Goal: Book appointment/travel/reservation

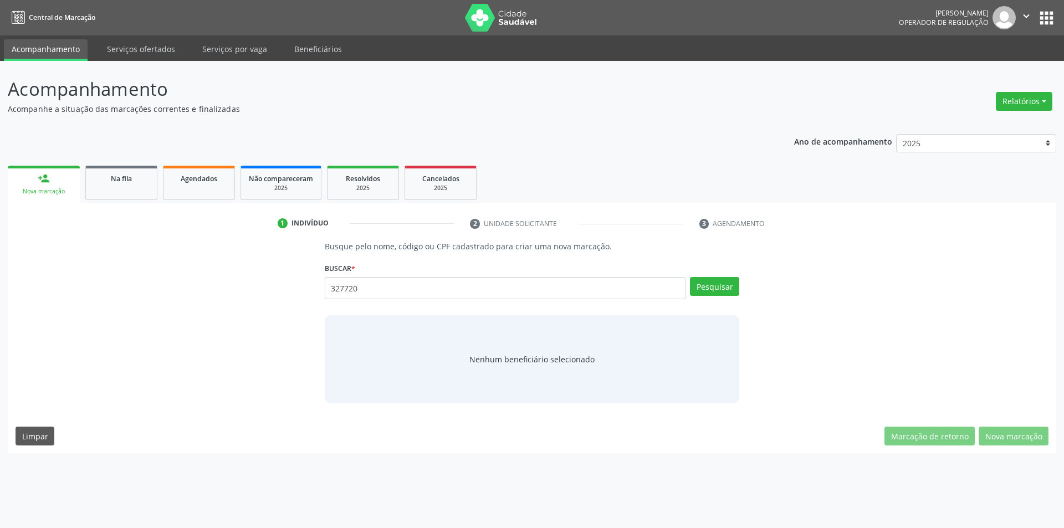
type input "327720"
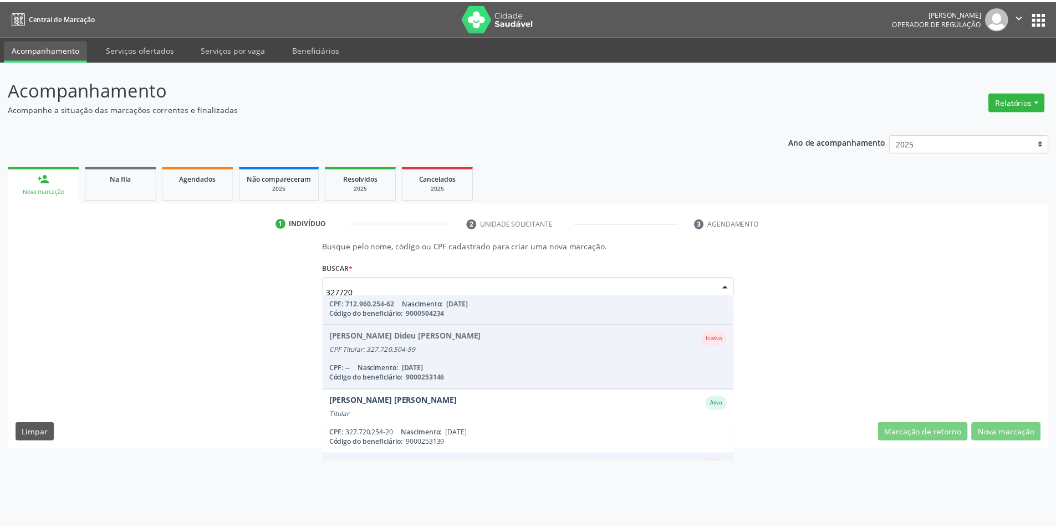
scroll to position [319, 0]
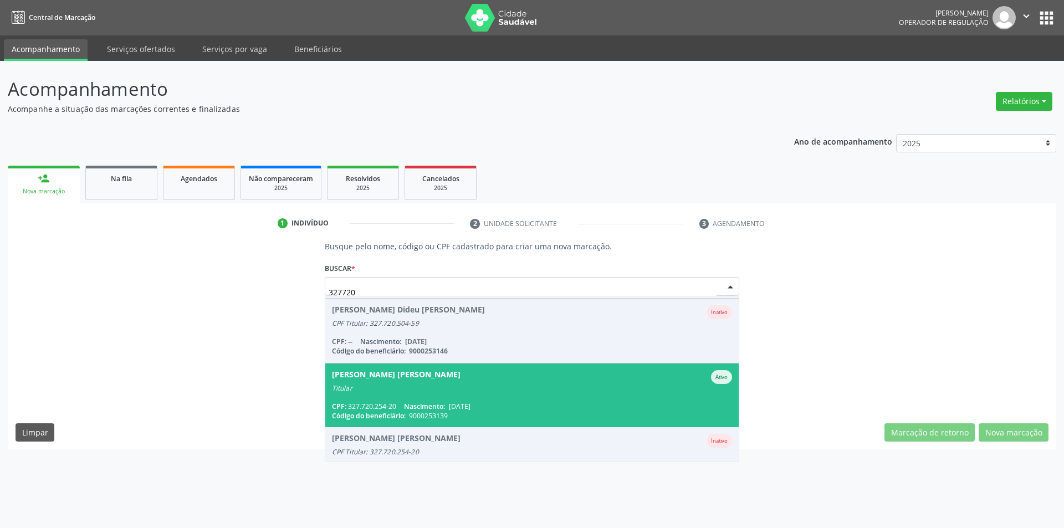
click at [433, 394] on span "[PERSON_NAME] [PERSON_NAME] Ativo Titular CPF: 327.720.254-20 Nascimento: [DATE…" at bounding box center [532, 396] width 414 height 64
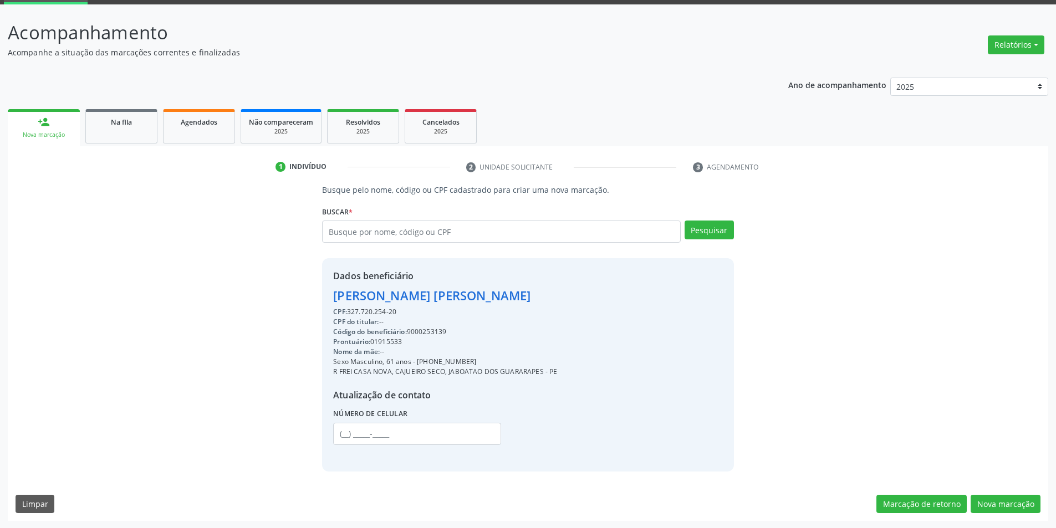
scroll to position [57, 0]
click at [434, 328] on div "Código do beneficiário: 9000253139" at bounding box center [445, 332] width 224 height 10
copy div "9000253139"
click at [1006, 509] on button "Nova marcação" at bounding box center [1006, 503] width 70 height 19
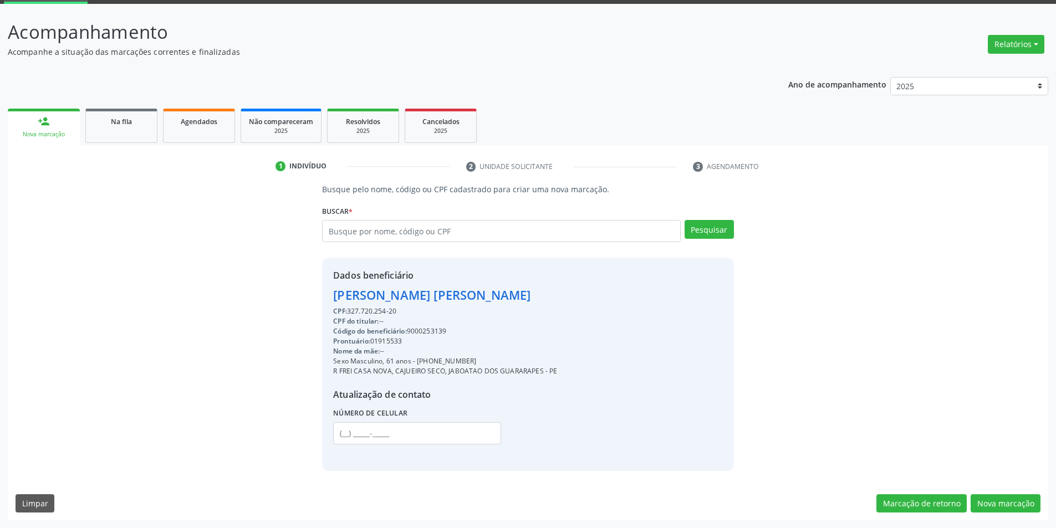
scroll to position [0, 0]
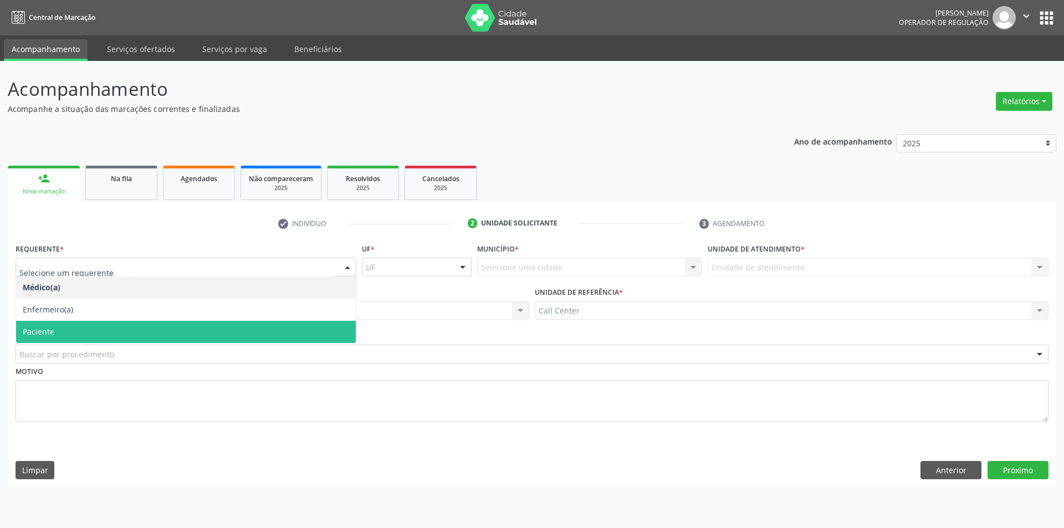
click at [67, 323] on span "Paciente" at bounding box center [186, 332] width 340 height 22
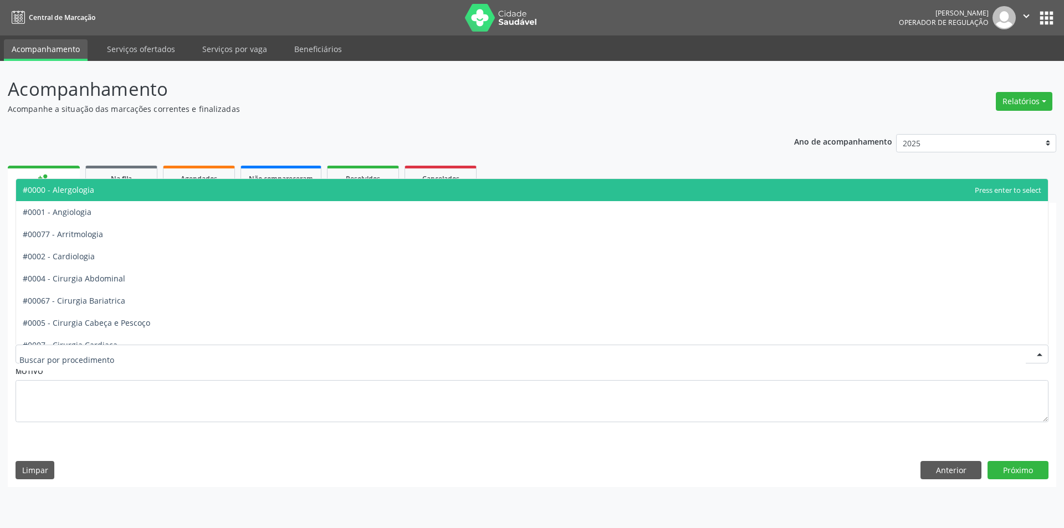
click at [80, 347] on div at bounding box center [532, 354] width 1033 height 19
type input "psi"
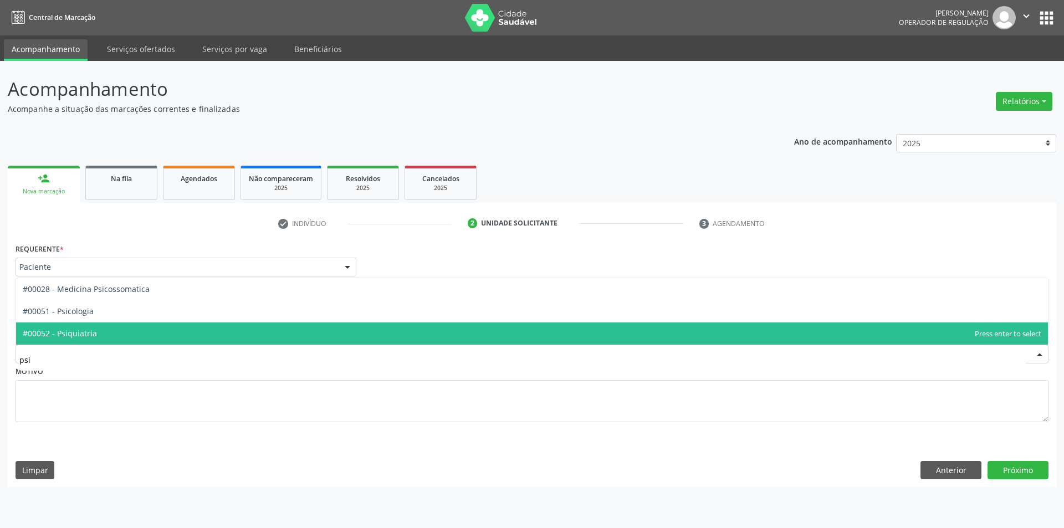
click at [93, 338] on span "#00052 - Psiquiatria" at bounding box center [60, 333] width 74 height 11
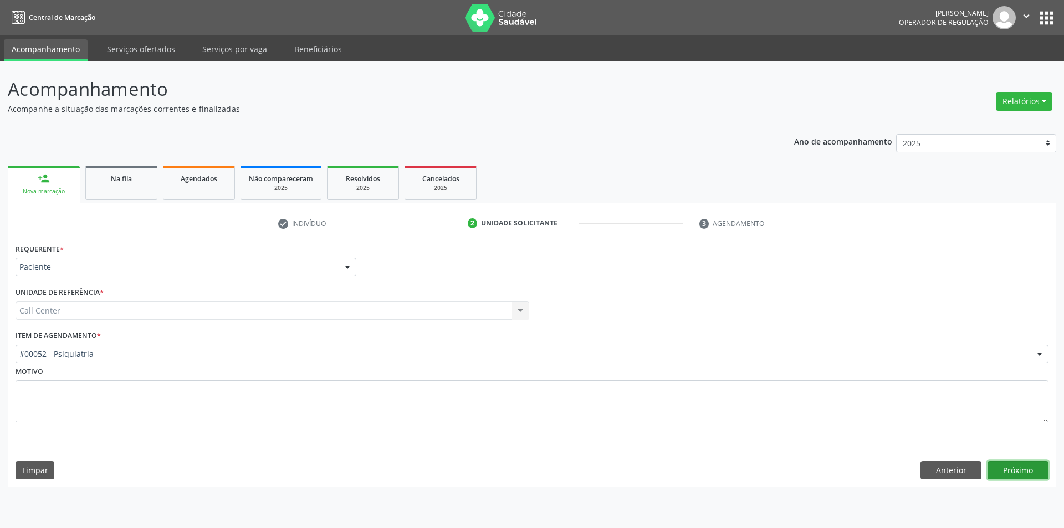
click at [1013, 472] on button "Próximo" at bounding box center [1018, 470] width 61 height 19
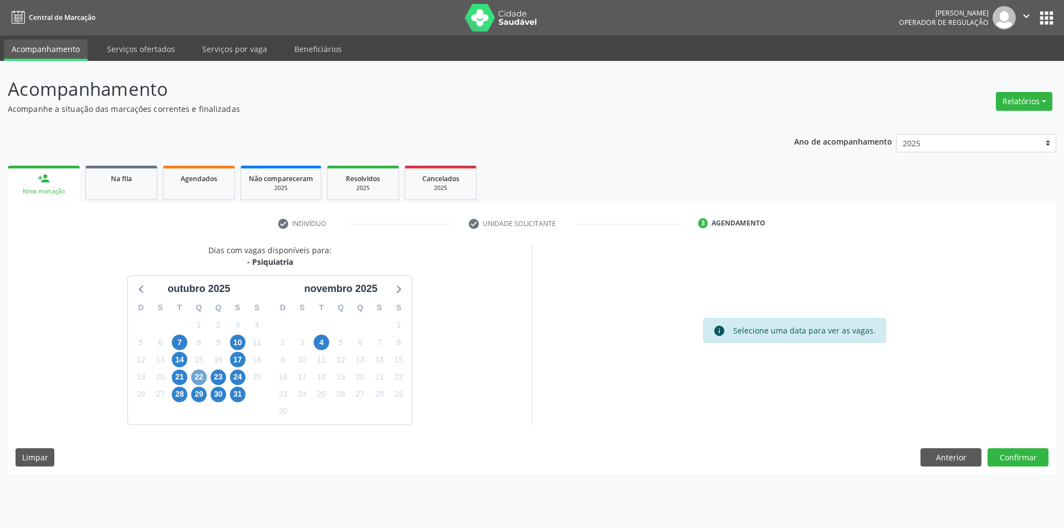
click at [200, 376] on span "22" at bounding box center [199, 378] width 16 height 16
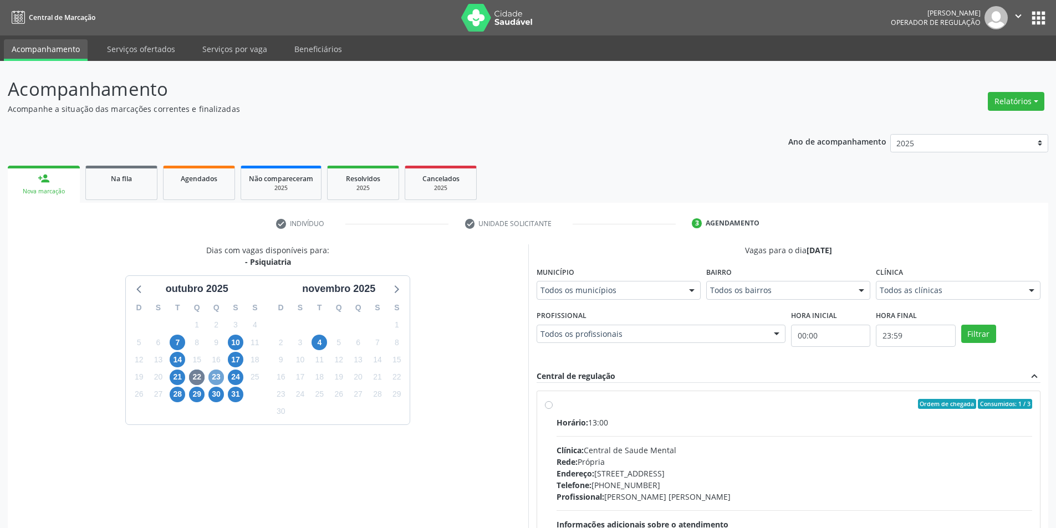
click at [213, 379] on span "23" at bounding box center [216, 378] width 16 height 16
click at [201, 378] on span "22" at bounding box center [197, 378] width 16 height 16
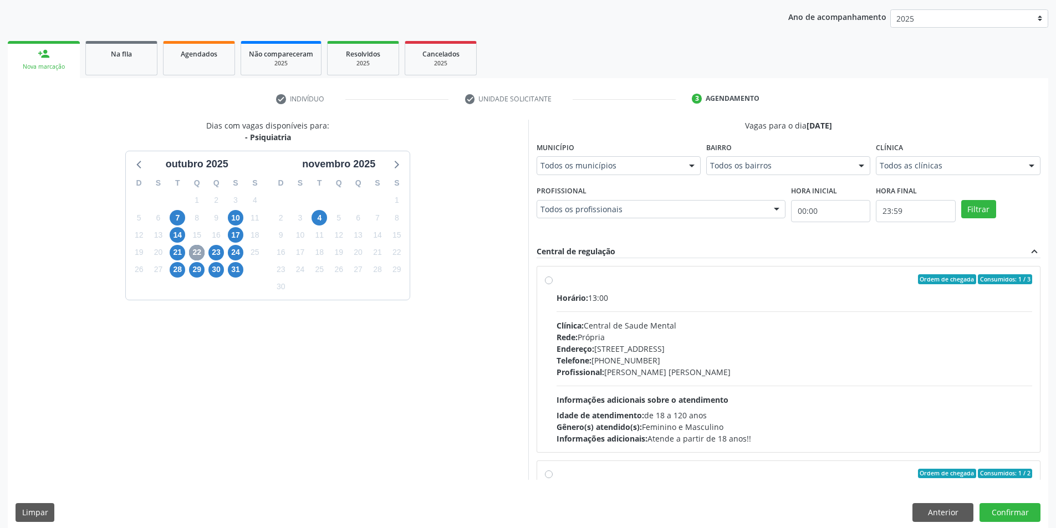
scroll to position [134, 0]
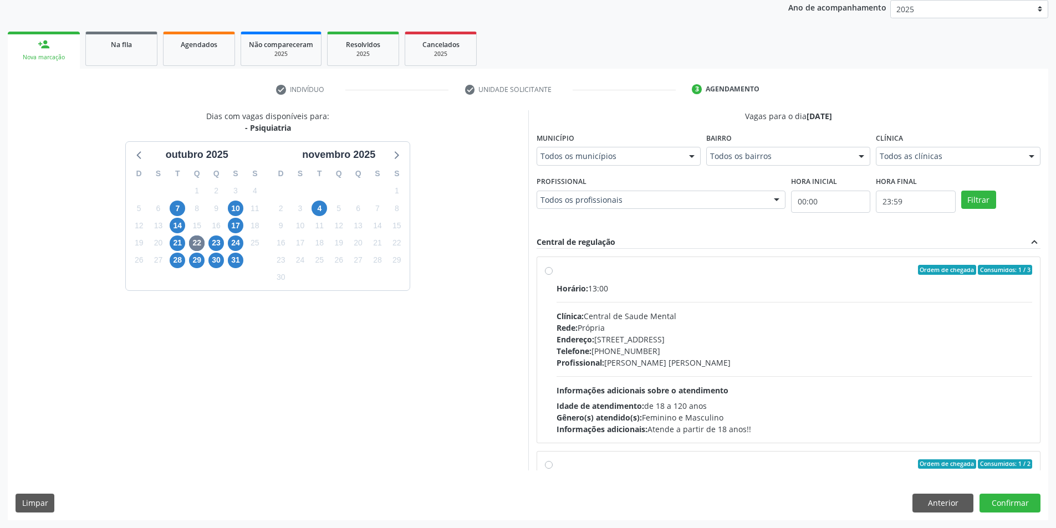
click at [780, 319] on div "Clínica: Central de Saude Mental" at bounding box center [795, 316] width 476 height 12
click at [553, 275] on input "Ordem de chegada Consumidos: 1 / 3 Horário: 13:00 Clínica: Central de Saude Men…" at bounding box center [549, 270] width 8 height 10
radio input "true"
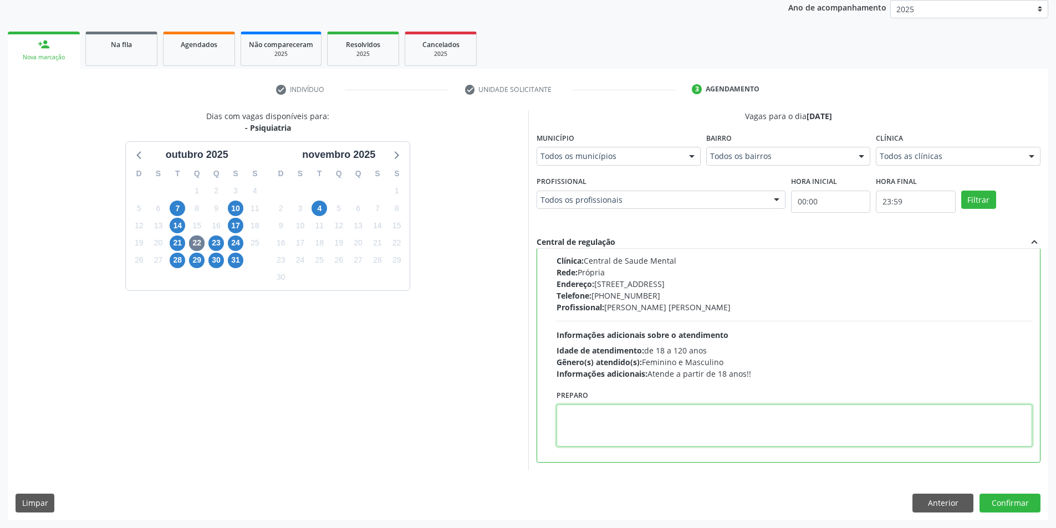
click at [673, 419] on textarea at bounding box center [795, 426] width 476 height 42
paste textarea "[PHONE_NUMBER]"
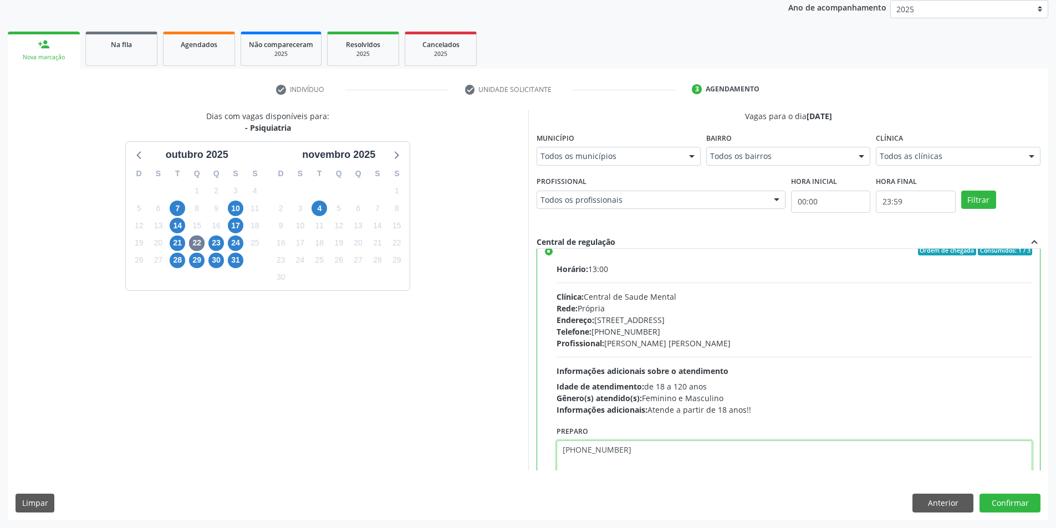
scroll to position [0, 0]
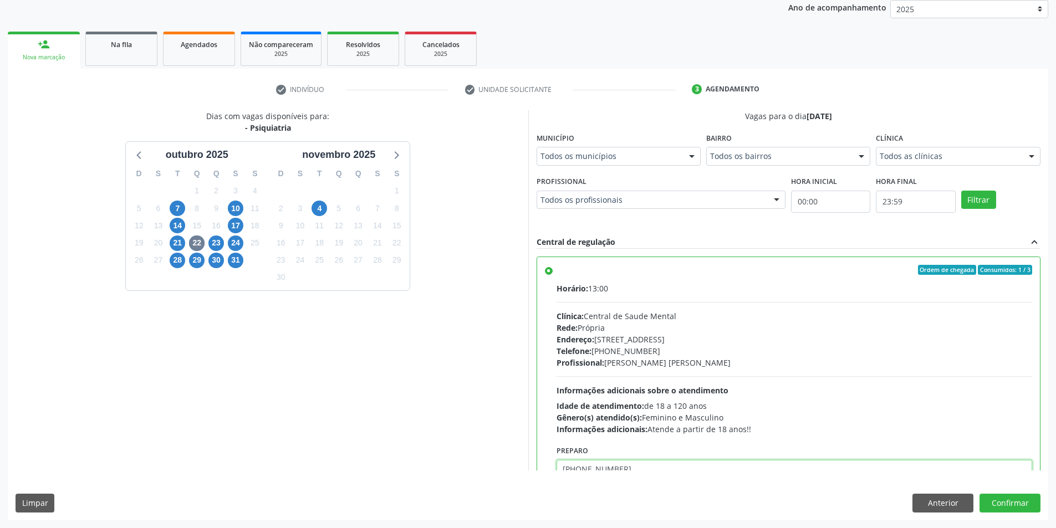
type textarea "[PHONE_NUMBER]"
click at [1008, 502] on button "Confirmar" at bounding box center [1010, 503] width 61 height 19
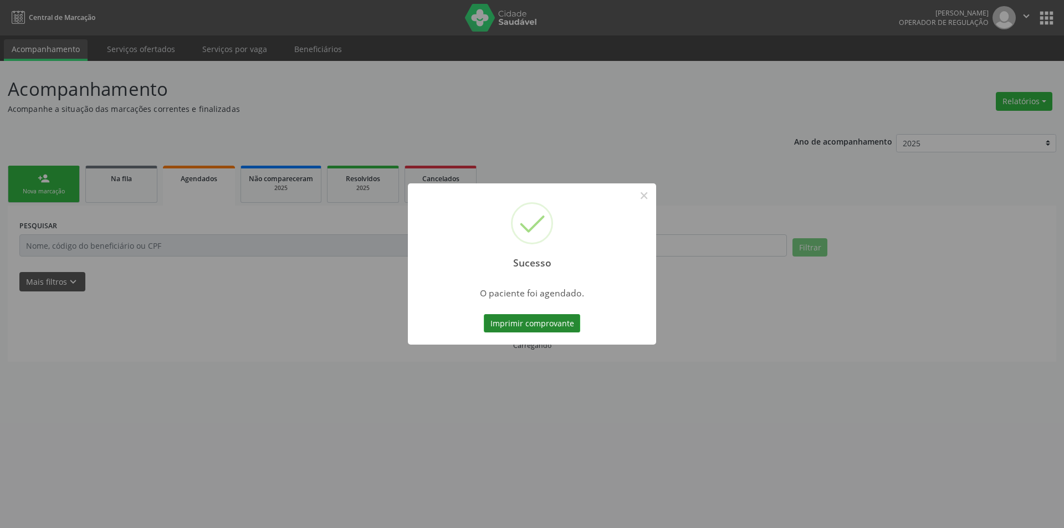
click at [543, 320] on button "Imprimir comprovante" at bounding box center [532, 323] width 96 height 19
